Goal: Task Accomplishment & Management: Manage account settings

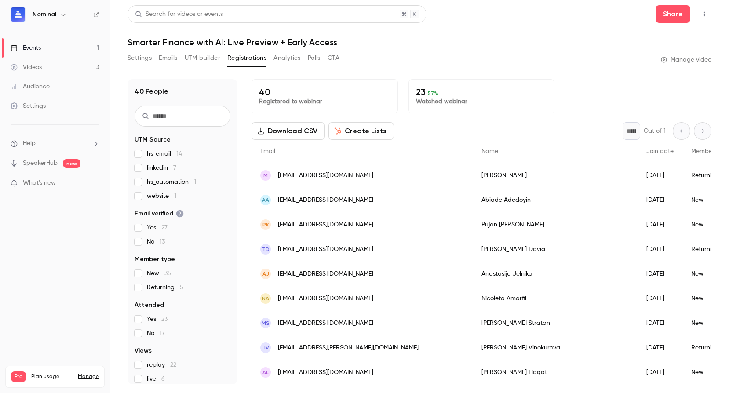
click at [40, 48] on div "Events" at bounding box center [26, 48] width 30 height 9
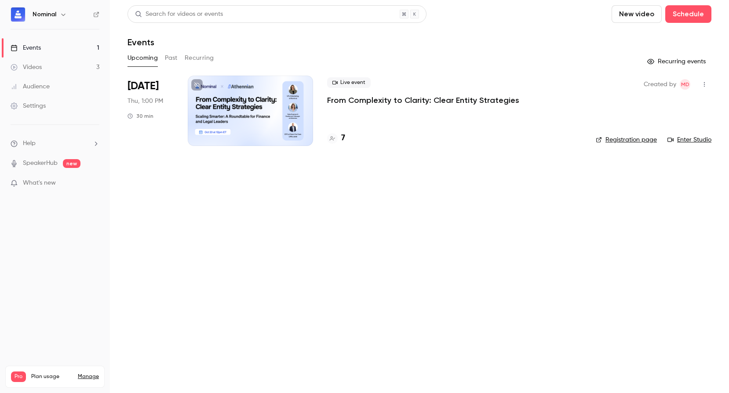
click at [347, 103] on p "From Complexity to Clarity: Clear Entity Strategies" at bounding box center [423, 100] width 192 height 11
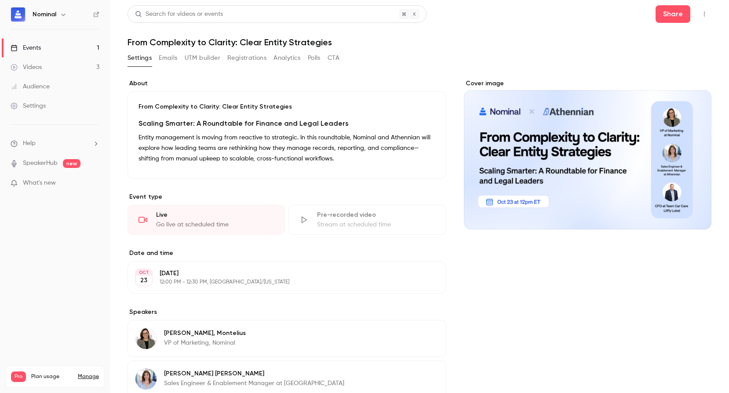
click at [244, 59] on button "Registrations" at bounding box center [246, 58] width 39 height 14
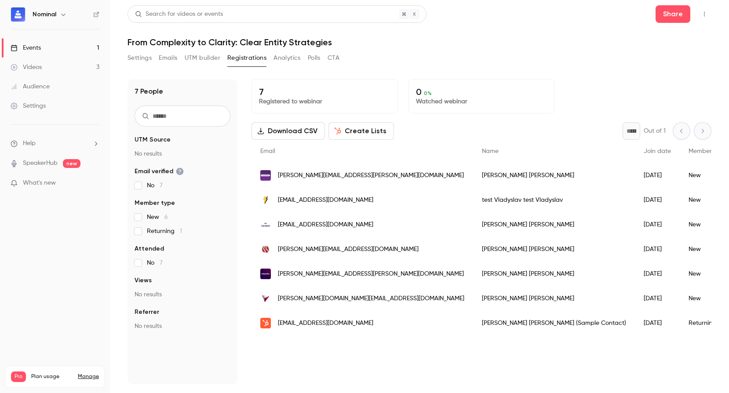
click at [254, 174] on div "[PERSON_NAME][EMAIL_ADDRESS][PERSON_NAME][DOMAIN_NAME]" at bounding box center [363, 175] width 222 height 25
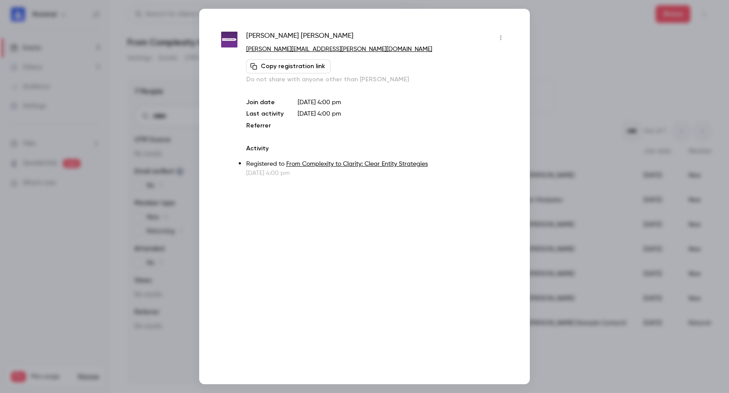
click at [508, 31] on div "[PERSON_NAME] [PERSON_NAME][EMAIL_ADDRESS][PERSON_NAME][DOMAIN_NAME] Copy regis…" at bounding box center [364, 197] width 331 height 376
click at [582, 15] on div at bounding box center [364, 196] width 729 height 393
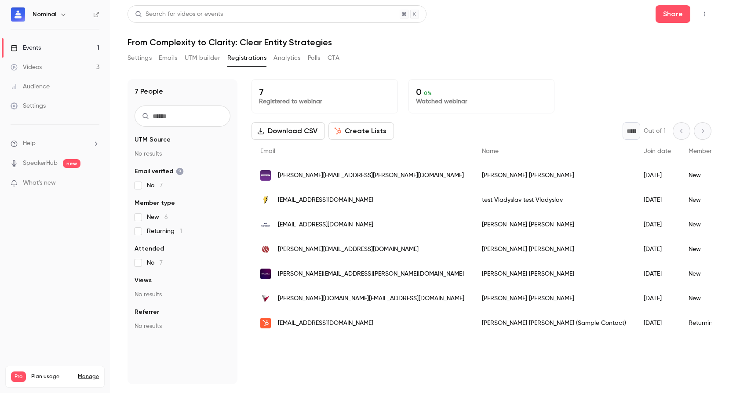
click at [272, 204] on div "[EMAIL_ADDRESS][DOMAIN_NAME]" at bounding box center [363, 200] width 222 height 25
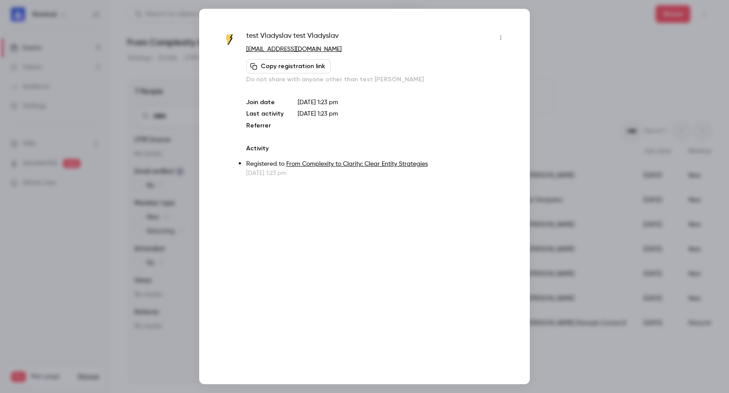
click at [506, 38] on button "button" at bounding box center [501, 38] width 14 height 14
click at [479, 77] on li "Remove registration" at bounding box center [460, 83] width 95 height 23
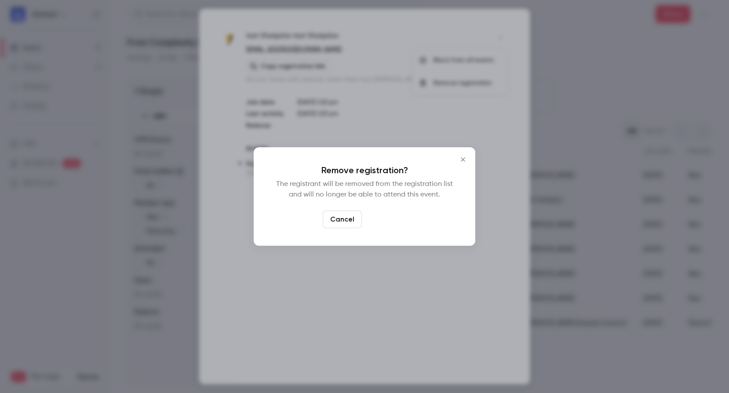
click at [400, 217] on button "Confirm" at bounding box center [386, 220] width 41 height 18
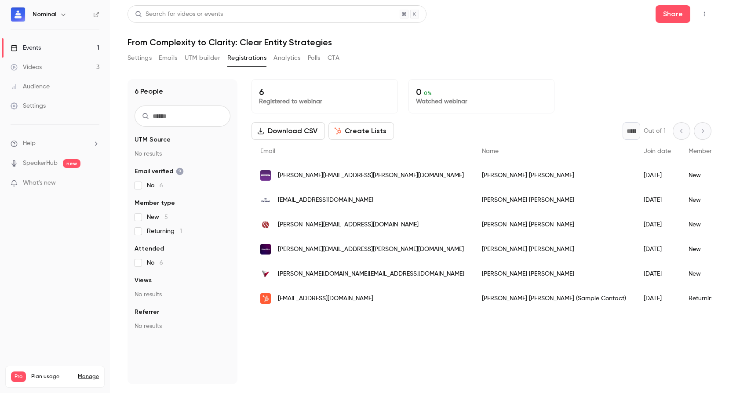
click at [347, 302] on div "[EMAIL_ADDRESS][DOMAIN_NAME]" at bounding box center [363, 298] width 222 height 25
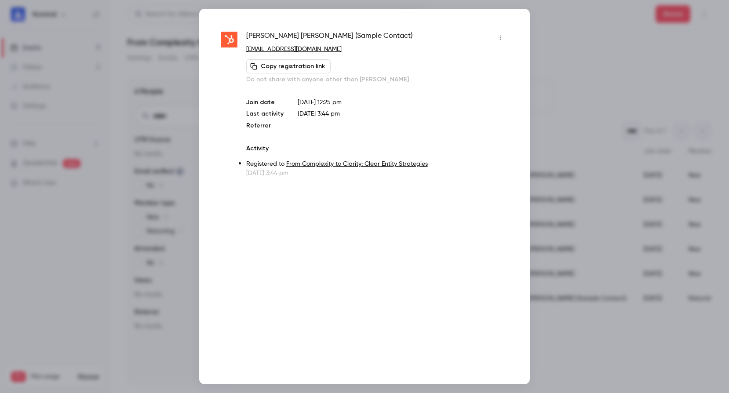
click at [501, 38] on icon "button" at bounding box center [500, 38] width 7 height 6
click at [479, 76] on li "Remove registration" at bounding box center [460, 83] width 95 height 23
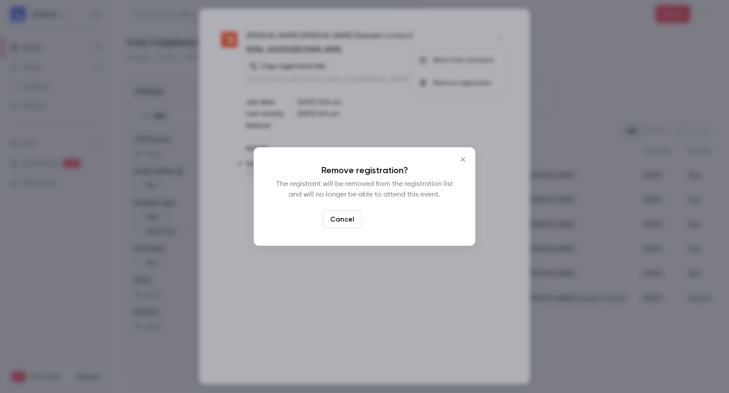
click at [391, 216] on button "Confirm" at bounding box center [386, 220] width 41 height 18
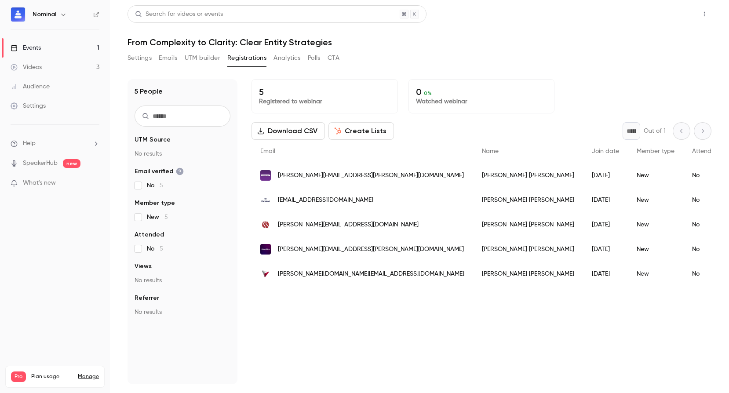
click at [668, 15] on button "Share" at bounding box center [673, 14] width 35 height 18
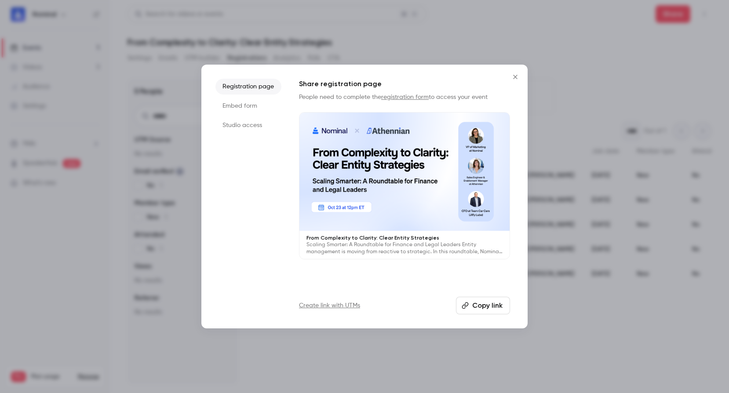
click at [482, 299] on button "Copy link" at bounding box center [483, 306] width 54 height 18
click at [519, 72] on button "Close" at bounding box center [516, 77] width 18 height 18
